Goal: Find specific page/section: Find specific page/section

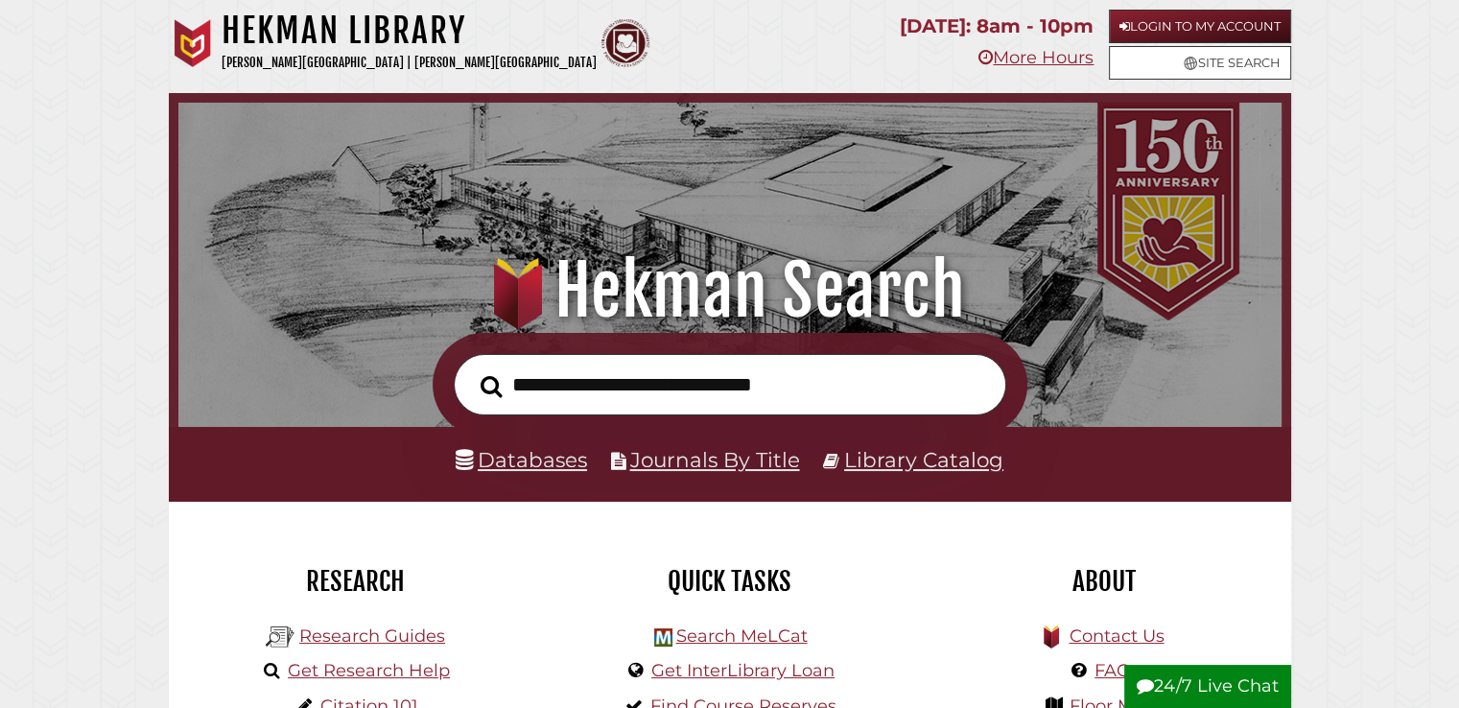
scroll to position [364, 1093]
click at [528, 465] on link "Databases" at bounding box center [521, 459] width 131 height 25
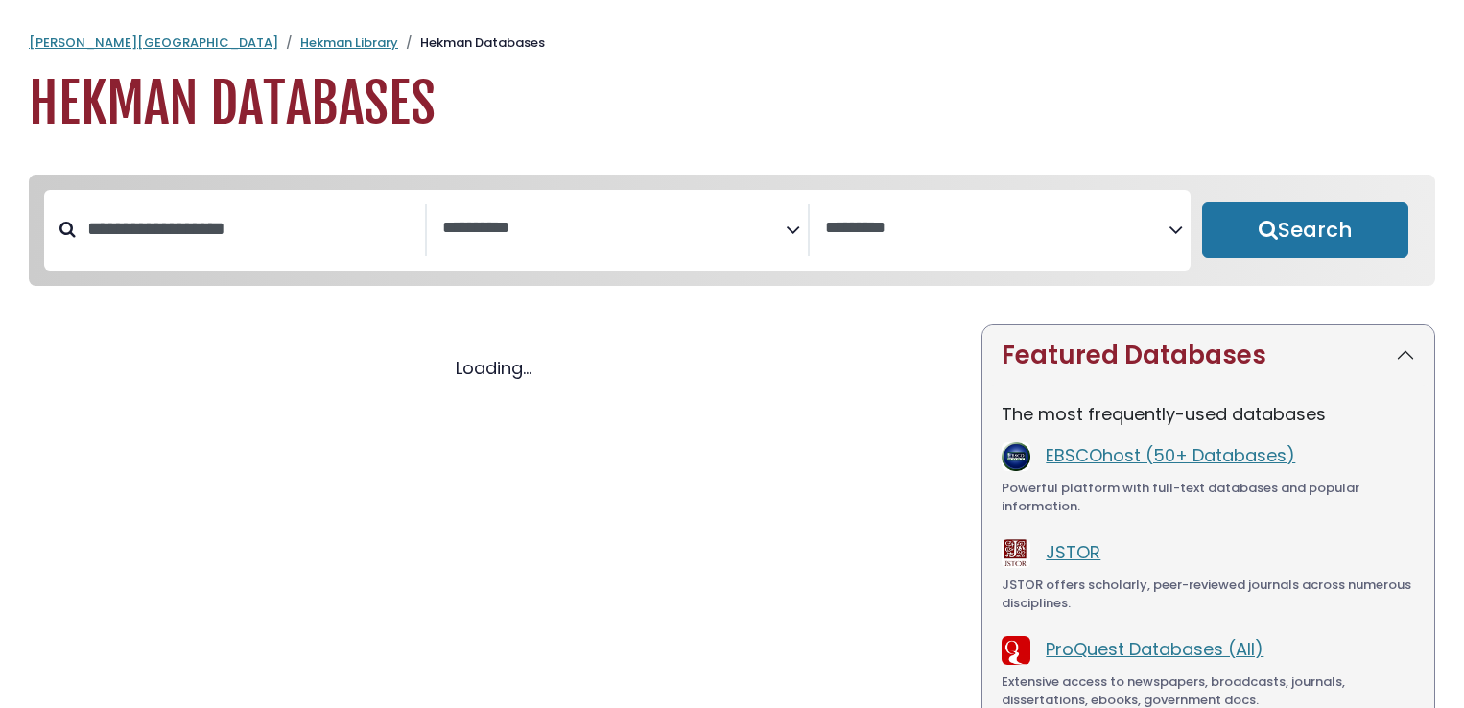
select select "Database Subject Filter"
select select "Database Vendors Filter"
select select "Database Subject Filter"
select select "Database Vendors Filter"
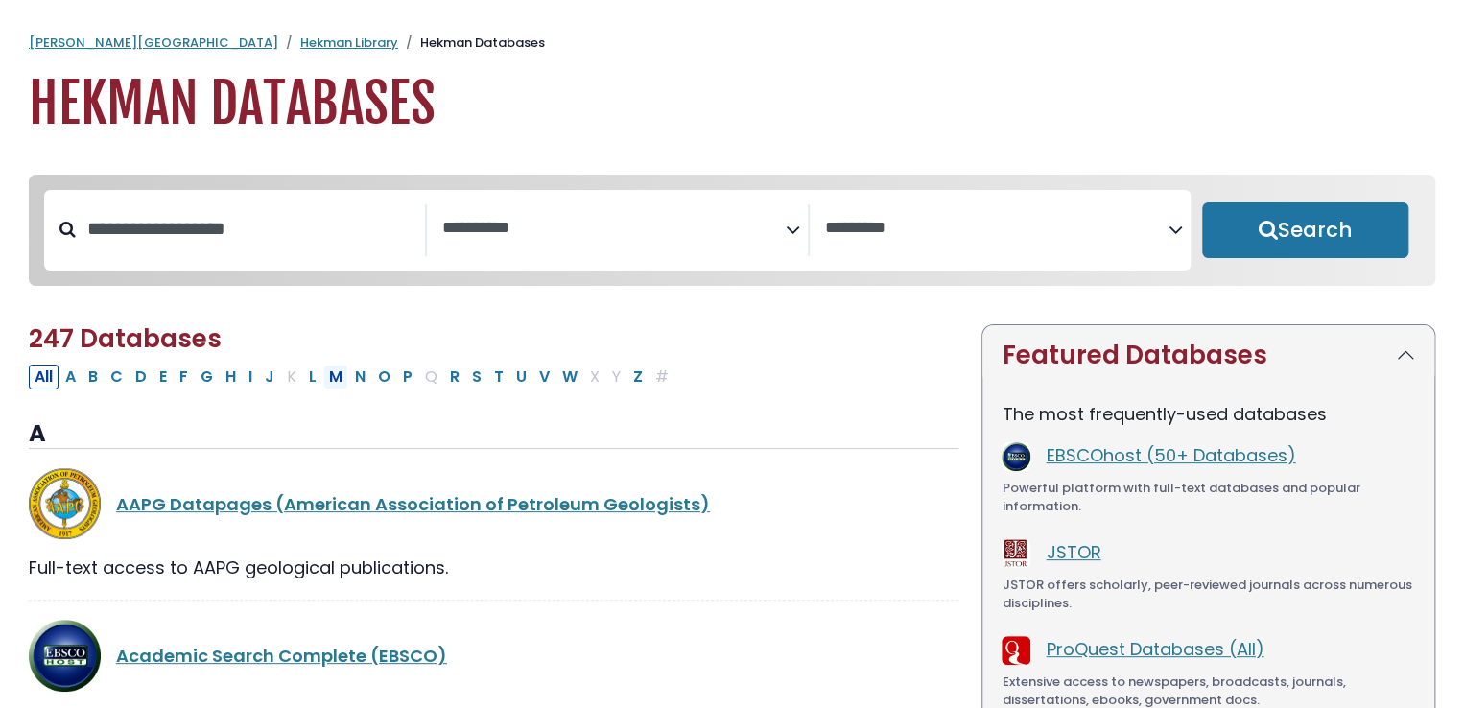
click at [330, 377] on button "M" at bounding box center [335, 376] width 25 height 25
select select "Database Subject Filter"
select select "Database Vendors Filter"
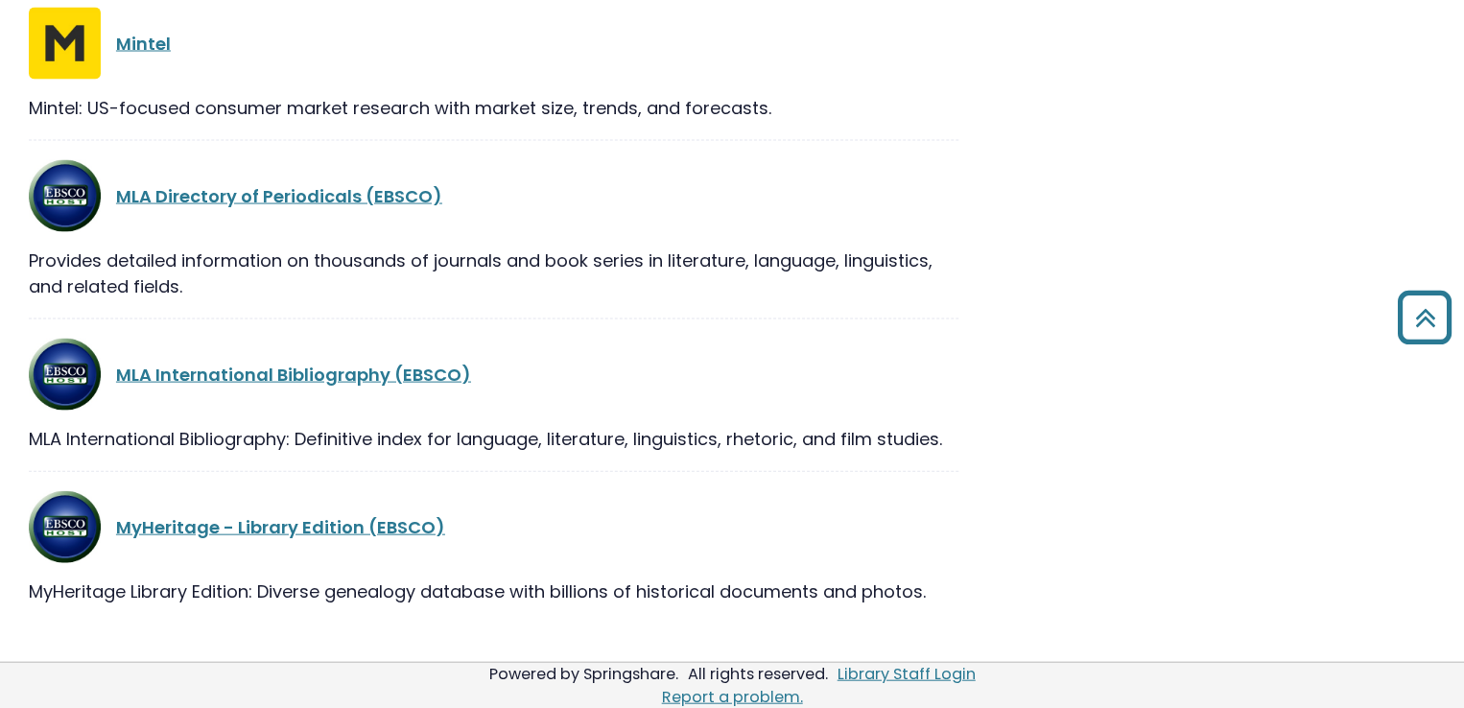
scroll to position [1840, 0]
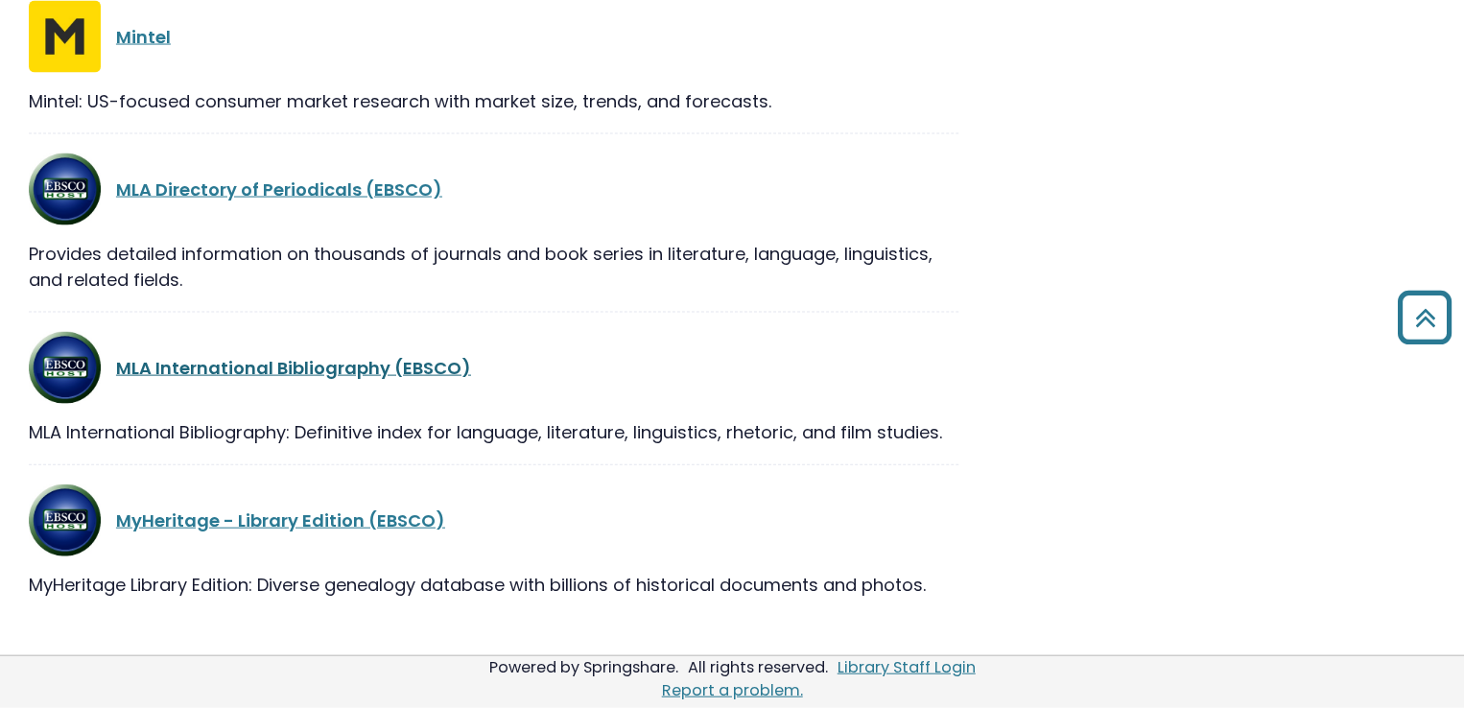
click at [352, 367] on link "MLA International Bibliography (EBSCO)" at bounding box center [293, 368] width 355 height 24
